Goal: Transaction & Acquisition: Purchase product/service

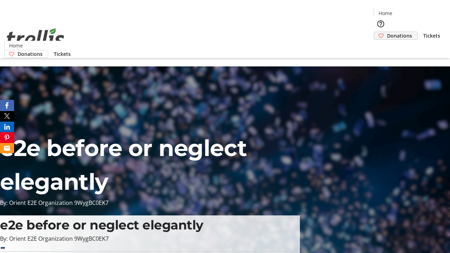
click at [387, 32] on span "Donations" at bounding box center [399, 35] width 25 height 7
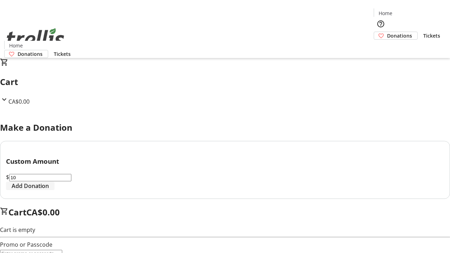
click at [49, 190] on span "Add Donation" at bounding box center [30, 186] width 37 height 8
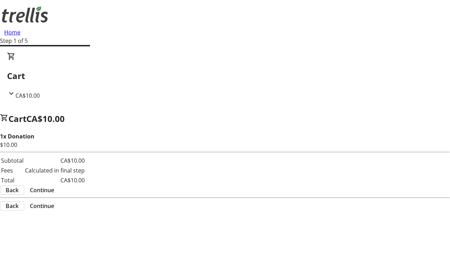
select select "CA"
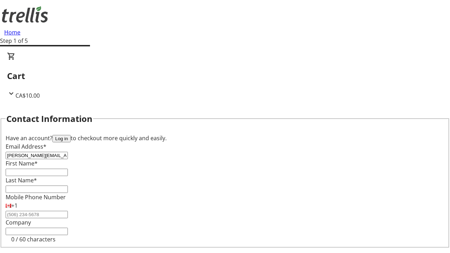
type input "[PERSON_NAME][EMAIL_ADDRESS][DOMAIN_NAME]"
type input "[PERSON_NAME]"
type input "[STREET_ADDRESS][PERSON_NAME]"
type input "Kelowna"
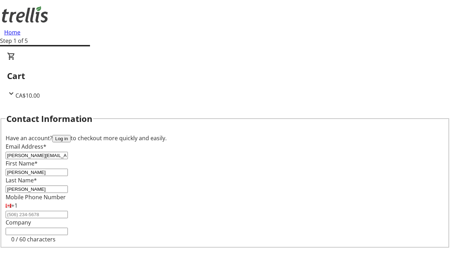
select select "BC"
type input "Kelowna"
type input "V1Y 0C2"
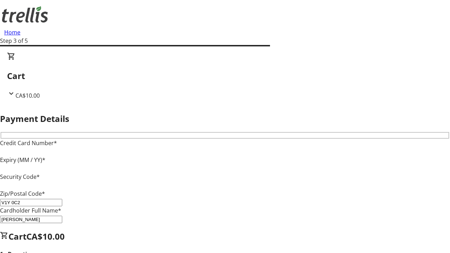
type input "V1Y 0C2"
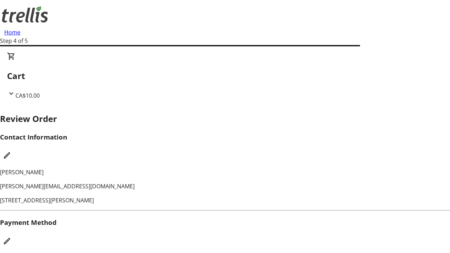
checkbox input "false"
